Goal: Book appointment/travel/reservation

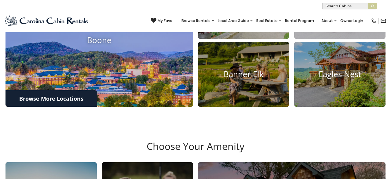
scroll to position [216, 0]
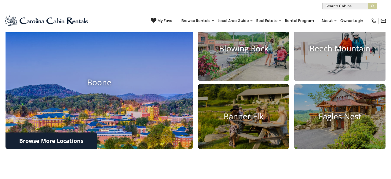
click at [125, 93] on img at bounding box center [99, 83] width 206 height 146
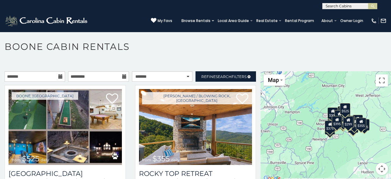
scroll to position [3, 0]
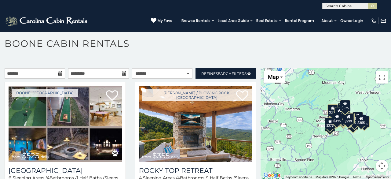
click at [344, 144] on div "$525 $355 $480 $315 $349 $635 $930 $675 $330 $345 $355 $210 $565 $451 $320 $485…" at bounding box center [325, 123] width 130 height 111
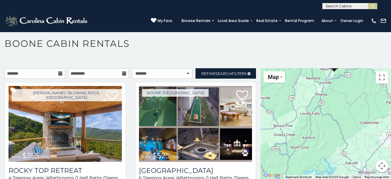
drag, startPoint x: 331, startPoint y: 143, endPoint x: 350, endPoint y: 93, distance: 53.7
click at [350, 93] on div "$355 $525 $480 $315 $349 $930 $675 $635 $330 $400 $375 $299 $485 $410 $320 $299…" at bounding box center [325, 123] width 130 height 111
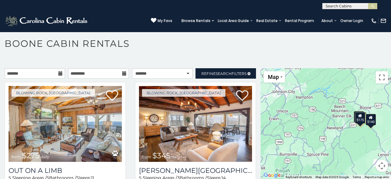
drag, startPoint x: 324, startPoint y: 143, endPoint x: 339, endPoint y: 169, distance: 30.0
click at [339, 170] on div "$275 $345 $180 $140 $155 $175" at bounding box center [325, 123] width 130 height 111
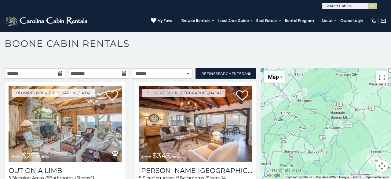
click at [308, 105] on div at bounding box center [325, 123] width 130 height 111
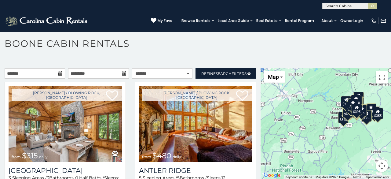
click at [308, 105] on div "$315 $480 $355 $635 $525 $349 $675 $930 $485 $250 $395 $225 $400 $695 $345 $451…" at bounding box center [325, 123] width 130 height 111
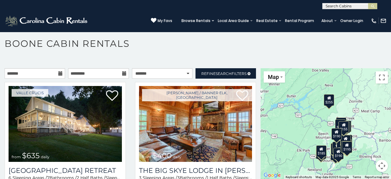
drag, startPoint x: 331, startPoint y: 97, endPoint x: 287, endPoint y: 115, distance: 47.6
click at [287, 117] on div "$635 $400 $330 $305 $400 $375 $325 $345 $205 $230 $315 $270 $245 $355 $275 $436…" at bounding box center [325, 123] width 130 height 111
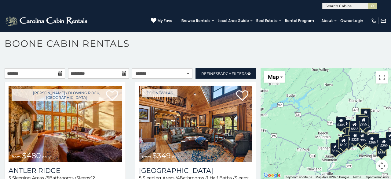
click at [316, 144] on div "$480 $349 $635 $315 $525 $930 $675 $325 $410 $395 $350 $250 $305 $365 $400 $695…" at bounding box center [325, 123] width 130 height 111
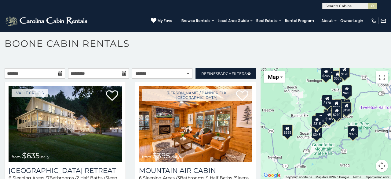
drag, startPoint x: 324, startPoint y: 144, endPoint x: 285, endPoint y: 107, distance: 53.7
click at [285, 107] on div "$635 $395 $345 $410 $400 $305 $375 $325 $330 $485 $400 $300 $305 $375 $190 $275…" at bounding box center [325, 123] width 130 height 111
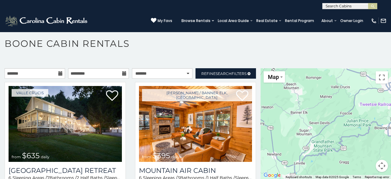
click at [301, 121] on div at bounding box center [325, 123] width 130 height 111
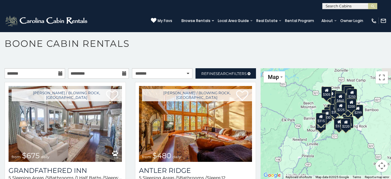
click at [301, 122] on div "$675 $480 $349 $315 $635 $395 $320 $565 $255 $299 $375 $325 $400 $250 $400 $305…" at bounding box center [325, 123] width 130 height 111
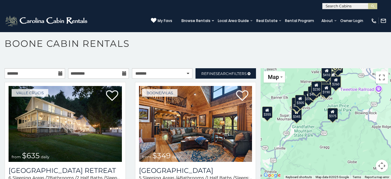
drag, startPoint x: 317, startPoint y: 125, endPoint x: 274, endPoint y: 106, distance: 47.4
click at [273, 107] on div "$635 $349 $225 $375 $345 $400 $305 $451 $565 $210 $460 $330 $395 $485 $325 $410…" at bounding box center [325, 123] width 130 height 111
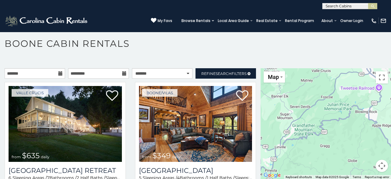
click at [302, 110] on div at bounding box center [325, 123] width 130 height 111
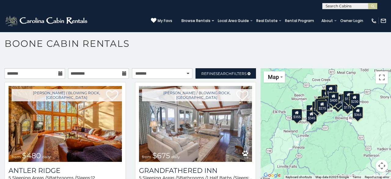
click at [301, 107] on div "$480 $675 $315 $349 $451 $395 $375 $299 $380 $350 $695 $225 $365 $400 $410 $485…" at bounding box center [325, 123] width 130 height 111
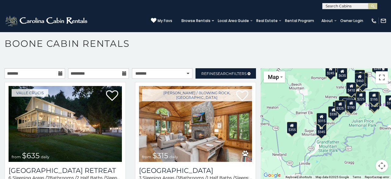
click at [330, 129] on div "$635 $315 $349 $675 $480 $400 $565 $330 $305 $250 $395 $451 $225 $395 $400 $375…" at bounding box center [325, 123] width 130 height 111
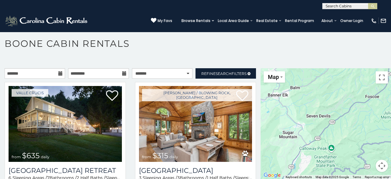
click at [330, 129] on div at bounding box center [325, 123] width 130 height 111
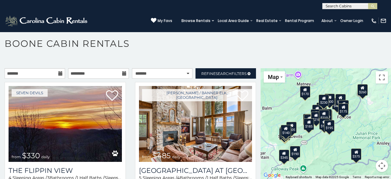
drag, startPoint x: 326, startPoint y: 114, endPoint x: 297, endPoint y: 135, distance: 36.0
click at [297, 135] on div "$330 $485 $400 $325 $345 $400 $375 $395 $230 $436 $190 $230 $315 $275 $270 $205…" at bounding box center [325, 123] width 130 height 111
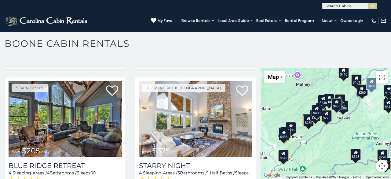
scroll to position [1746, 0]
